Goal: Task Accomplishment & Management: Manage account settings

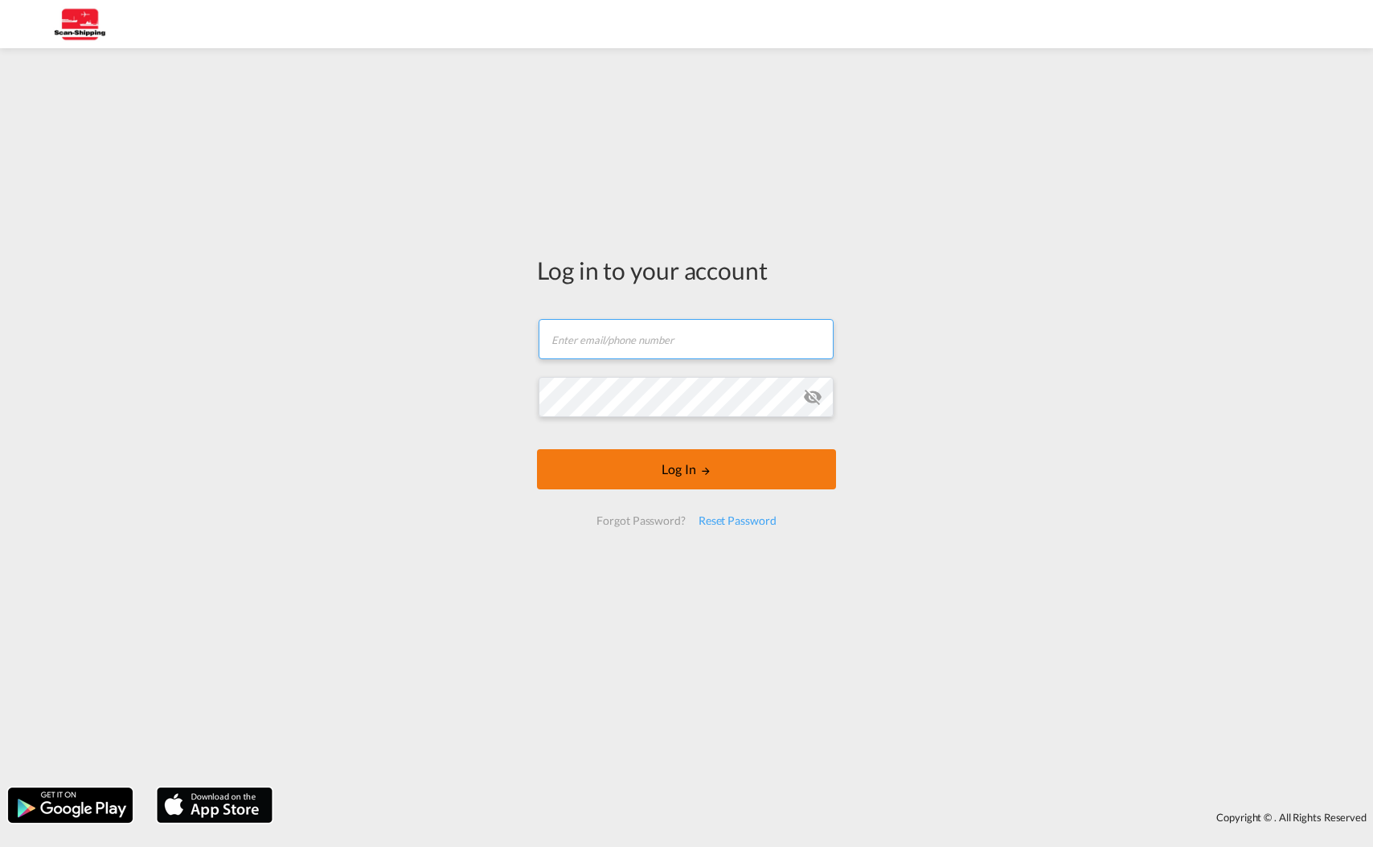
type input "[EMAIL_ADDRESS][DOMAIN_NAME]"
click at [702, 471] on md-icon "LOGIN" at bounding box center [705, 470] width 11 height 11
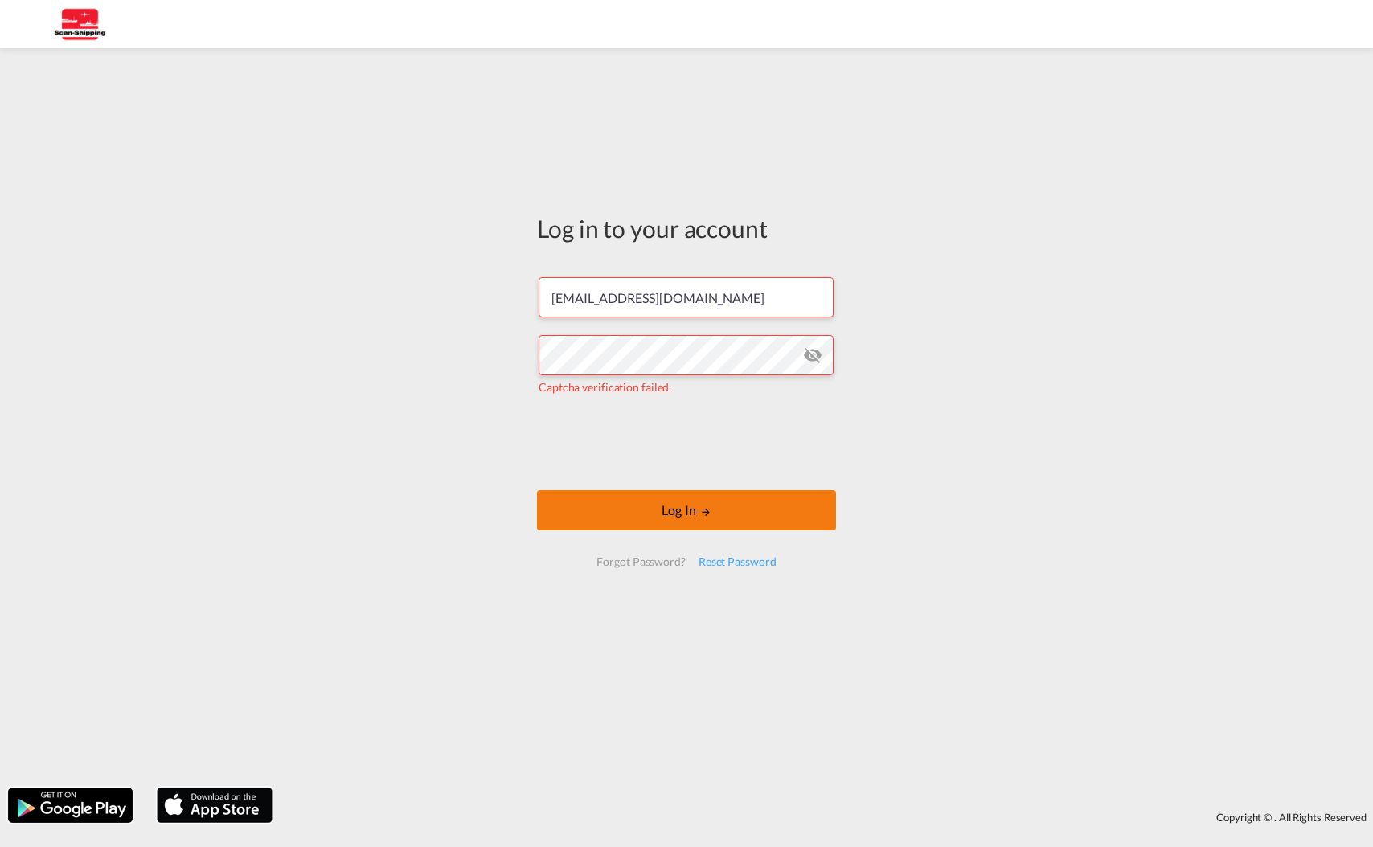
click at [678, 508] on button "Log In" at bounding box center [686, 510] width 299 height 40
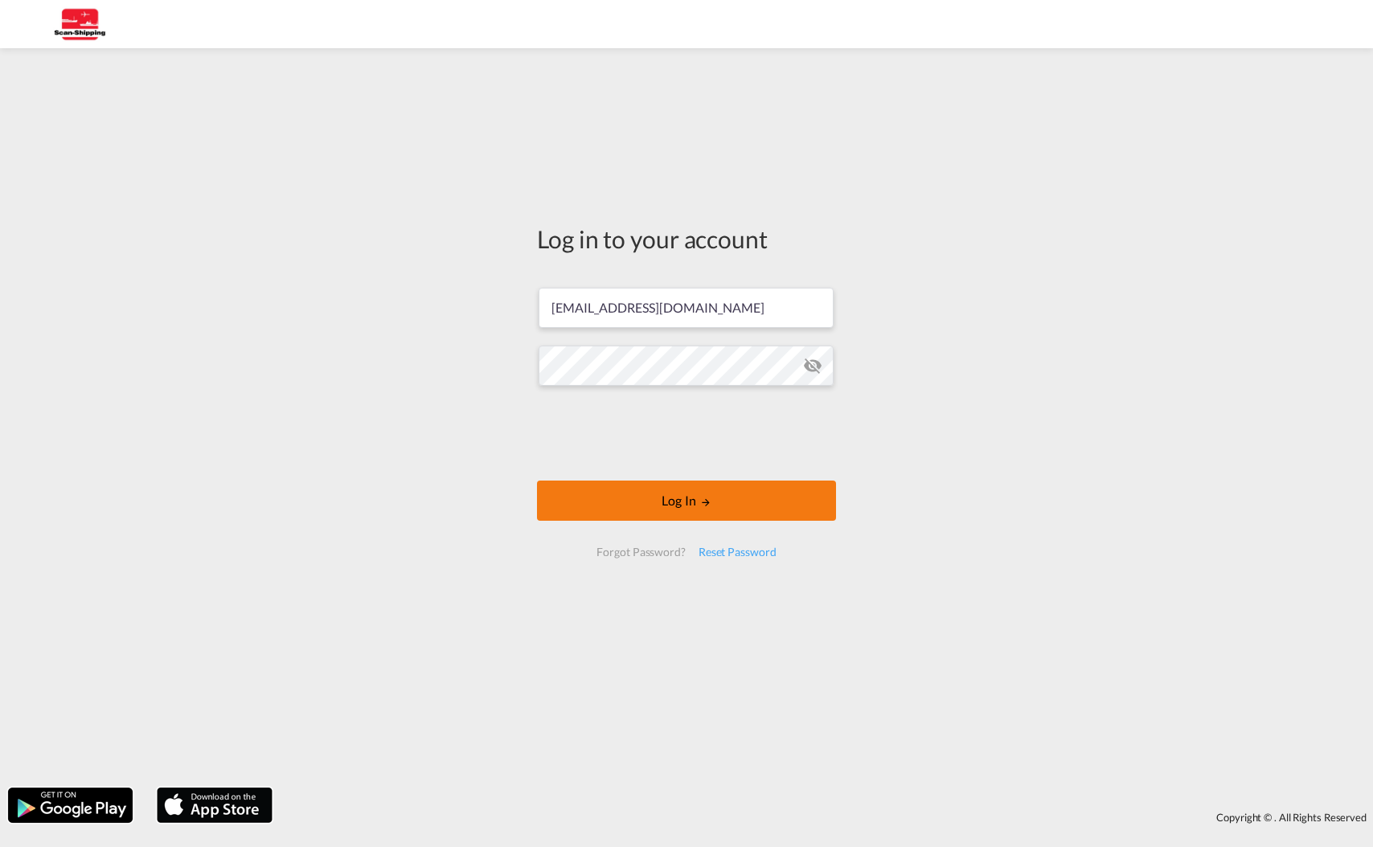
click at [668, 496] on button "Log In" at bounding box center [686, 501] width 299 height 40
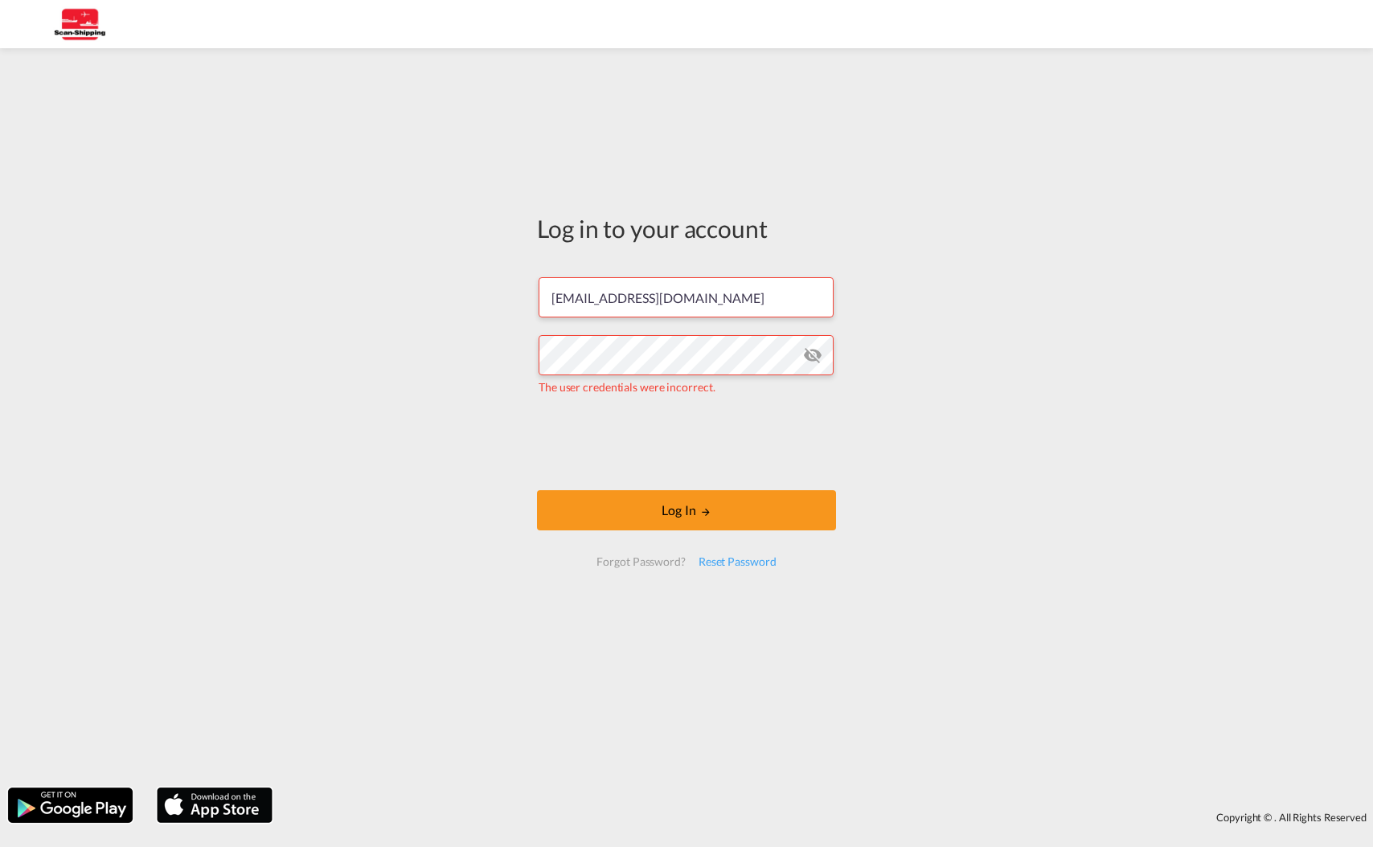
drag, startPoint x: 373, startPoint y: 520, endPoint x: 284, endPoint y: 502, distance: 90.1
click at [371, 520] on div "Log in to your account ahammarlund@scan-shipping.com The user credentials were …" at bounding box center [686, 417] width 1373 height 723
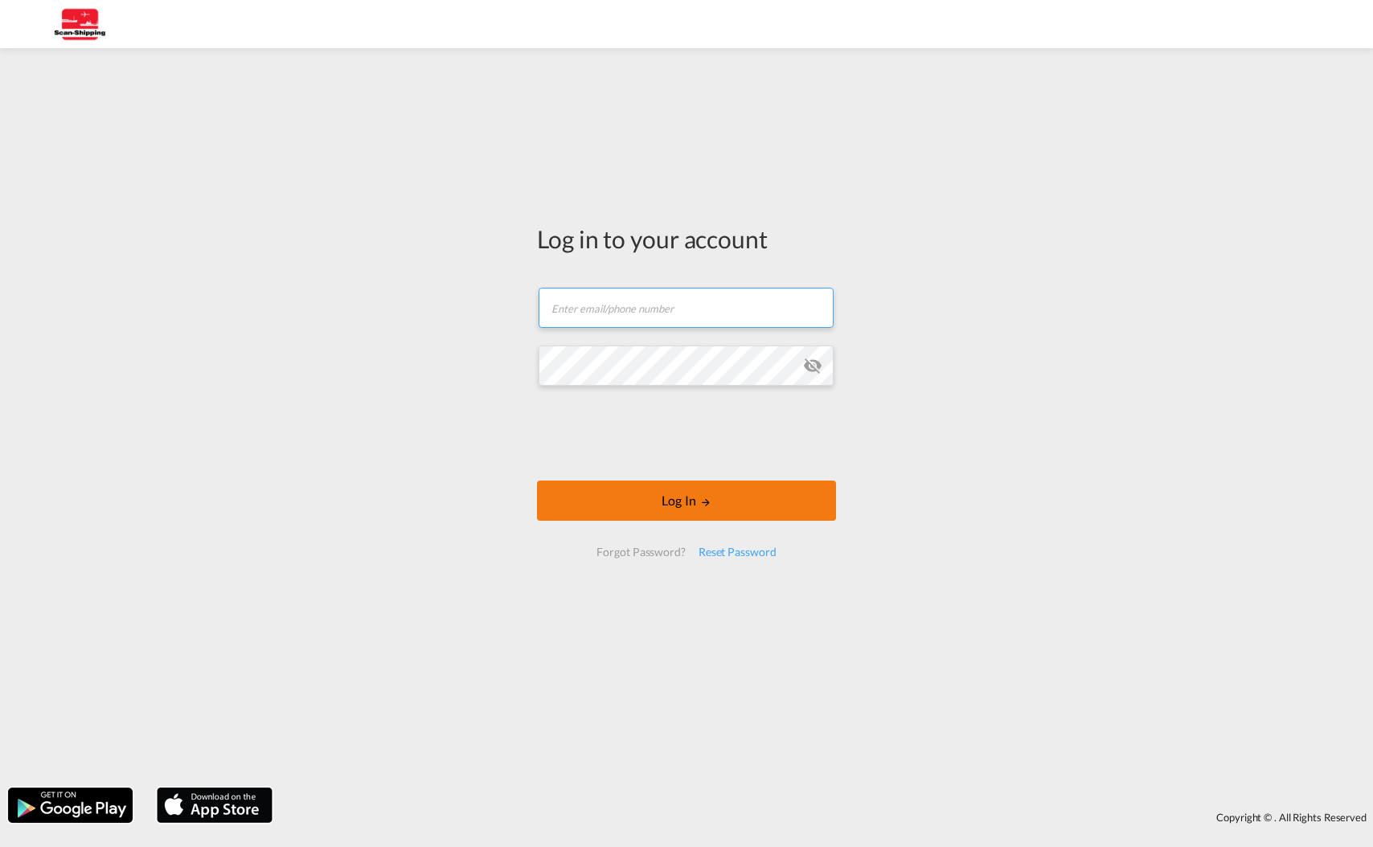
type input "[EMAIL_ADDRESS][DOMAIN_NAME]"
click at [686, 504] on button "Log In" at bounding box center [686, 501] width 299 height 40
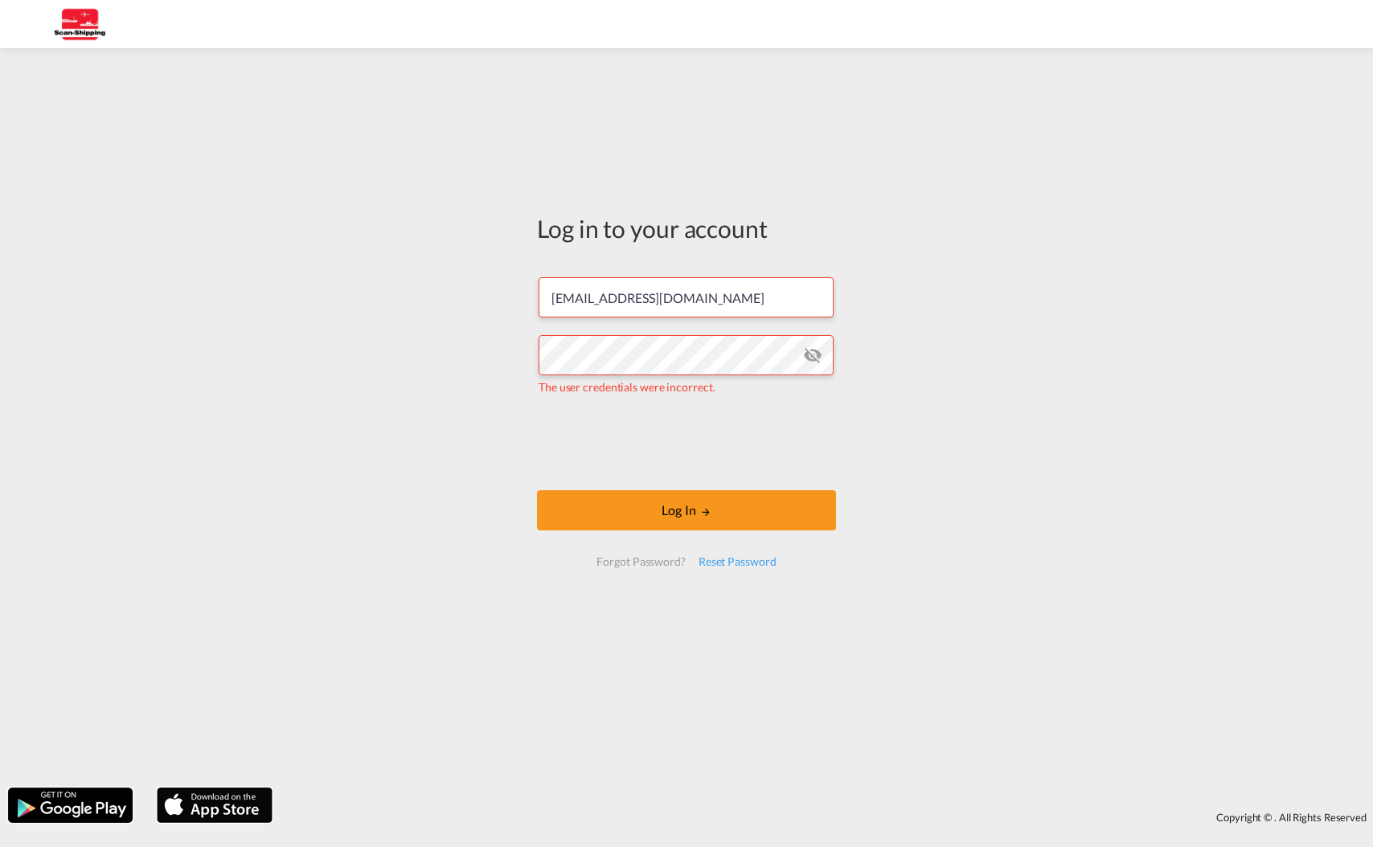
click at [818, 362] on md-icon "icon-eye-off" at bounding box center [812, 355] width 19 height 19
